Goal: Register for event/course

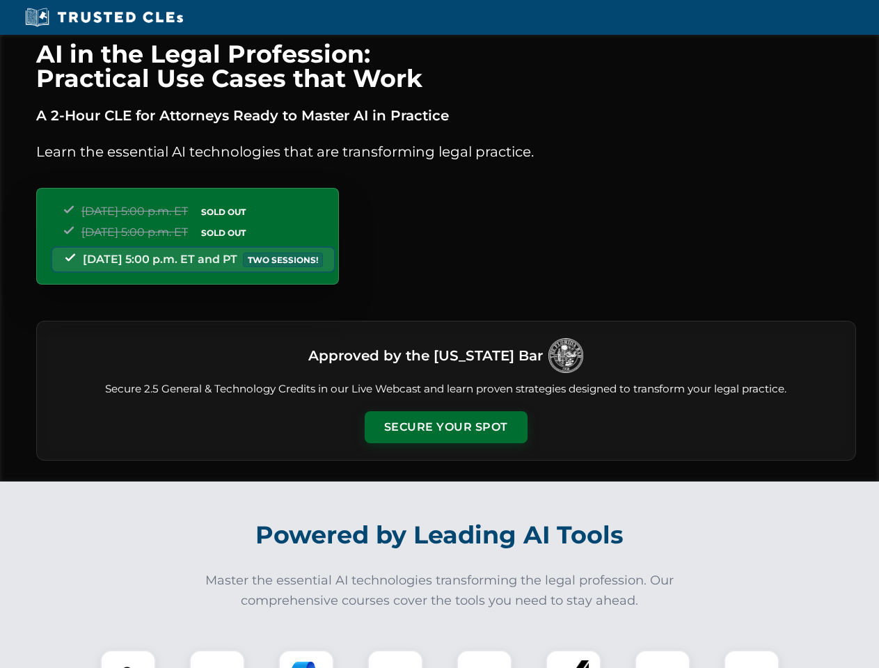
click at [445, 427] on button "Secure Your Spot" at bounding box center [446, 427] width 163 height 32
click at [128, 659] on img at bounding box center [128, 678] width 40 height 40
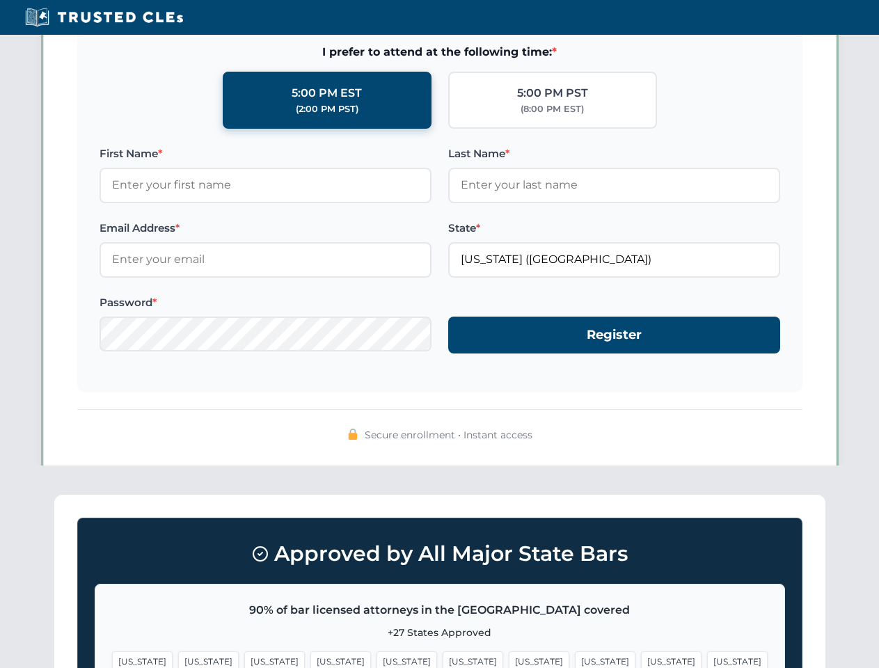
click at [509, 659] on span "[US_STATE]" at bounding box center [539, 661] width 61 height 20
click at [641, 659] on span "[US_STATE]" at bounding box center [671, 661] width 61 height 20
